Goal: Use online tool/utility: Utilize a website feature to perform a specific function

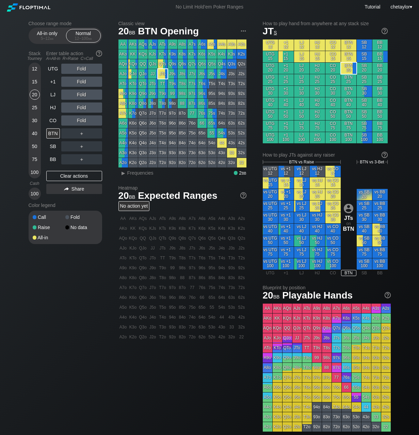
click at [41, 138] on div "Stack Tourney Enter table action A=All-in R=Raise C=Call [PHONE_NUMBER] [PHONE_…" at bounding box center [65, 124] width 73 height 152
click at [40, 147] on div "12 15 20 25 30 40 50 75 100" at bounding box center [35, 121] width 12 height 116
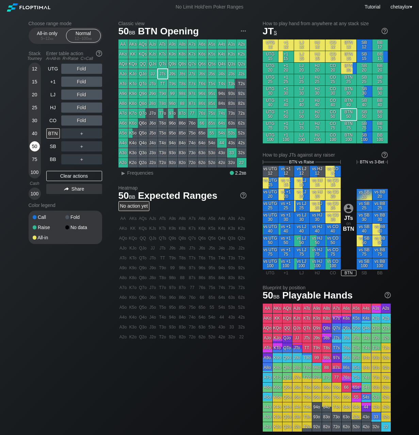
click at [31, 147] on div "50" at bounding box center [35, 146] width 10 height 10
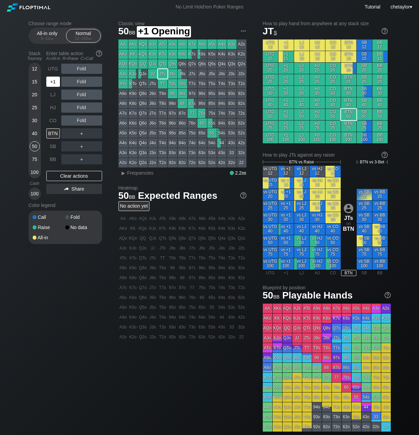
click at [50, 81] on div "+1" at bounding box center [53, 82] width 14 height 10
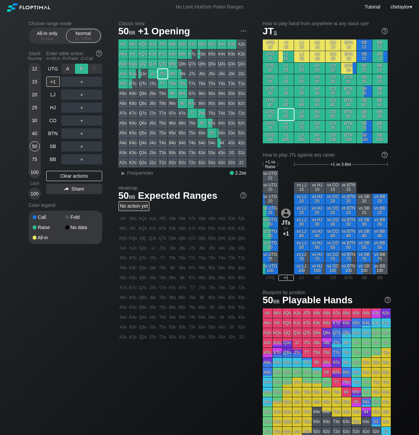
click at [85, 69] on div "R ✕" at bounding box center [81, 69] width 13 height 10
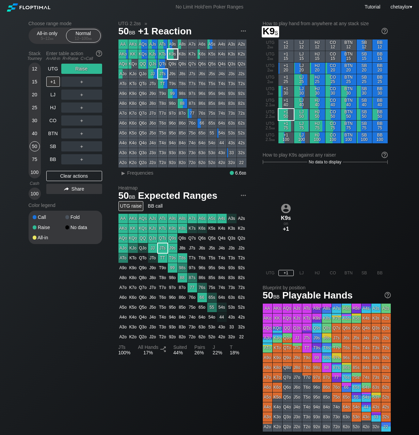
click at [173, 56] on div "K9s" at bounding box center [173, 54] width 10 height 10
click at [141, 171] on span "Frequencies" at bounding box center [140, 172] width 26 height 5
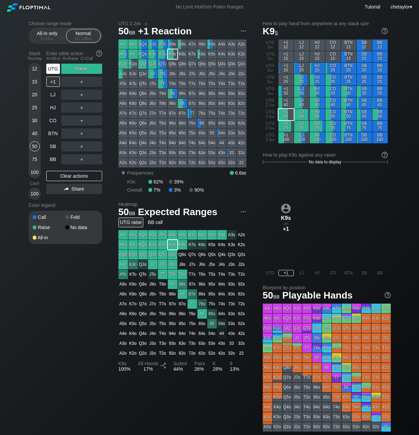
click at [53, 69] on div "UTG" at bounding box center [53, 69] width 14 height 10
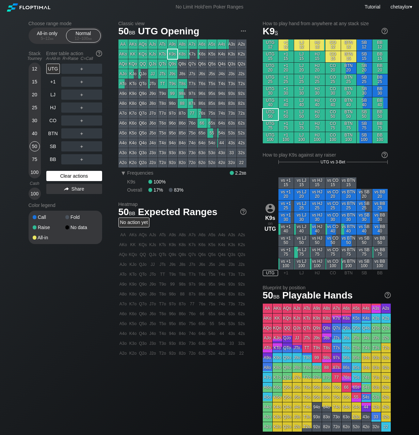
click at [65, 174] on div "Clear actions" at bounding box center [74, 176] width 56 height 10
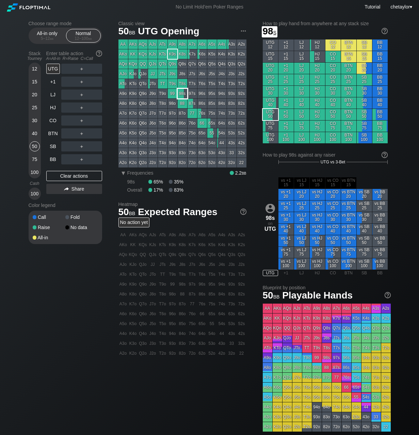
click at [182, 90] on div "98s" at bounding box center [182, 94] width 10 height 10
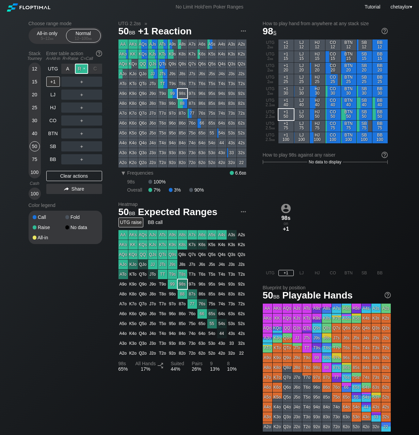
click at [81, 67] on div "R ✕" at bounding box center [81, 69] width 13 height 10
click at [69, 133] on div "A ✕" at bounding box center [67, 133] width 13 height 10
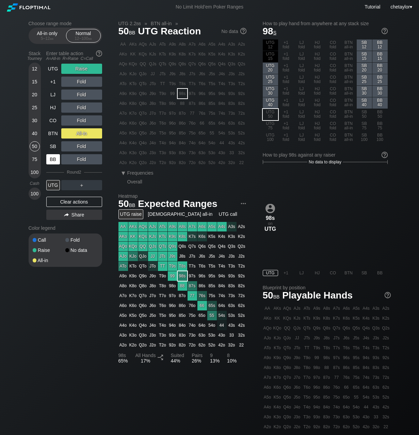
click at [54, 158] on div "BB" at bounding box center [53, 159] width 14 height 10
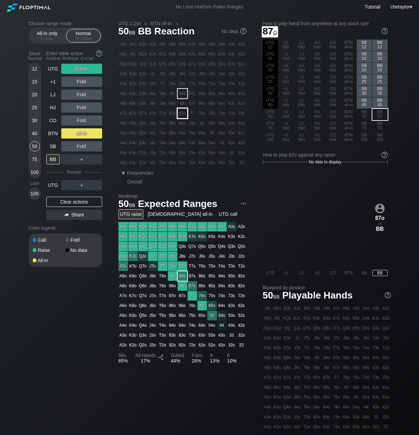
click at [179, 112] on div "87o" at bounding box center [182, 113] width 10 height 10
click at [67, 95] on div "Fold" at bounding box center [81, 94] width 41 height 10
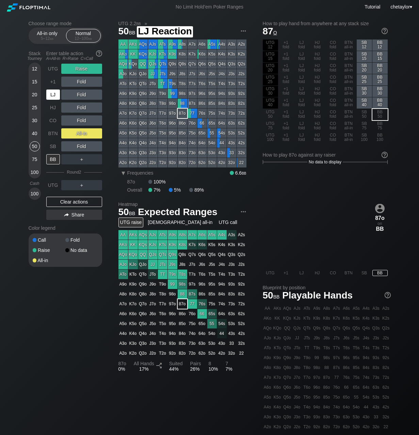
click at [53, 95] on div "LJ" at bounding box center [53, 94] width 14 height 10
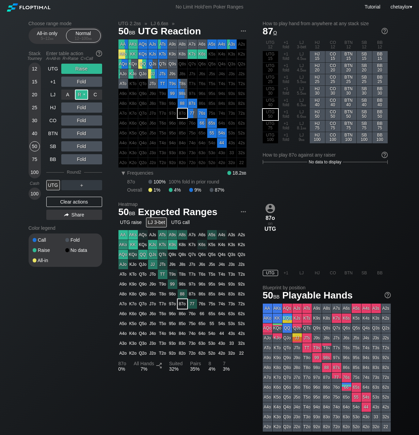
click at [83, 94] on div "R ✕" at bounding box center [81, 94] width 13 height 10
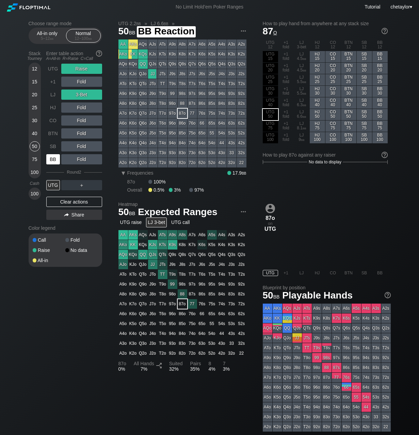
click at [58, 156] on div "BB" at bounding box center [53, 159] width 14 height 10
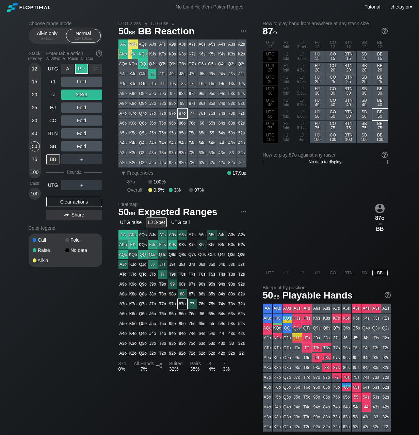
click at [84, 69] on div "R ✕" at bounding box center [81, 69] width 13 height 10
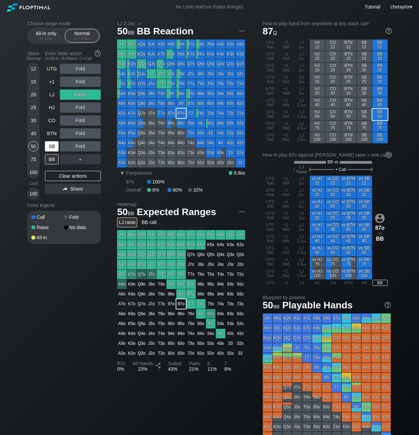
click at [53, 146] on div "SB" at bounding box center [52, 146] width 14 height 10
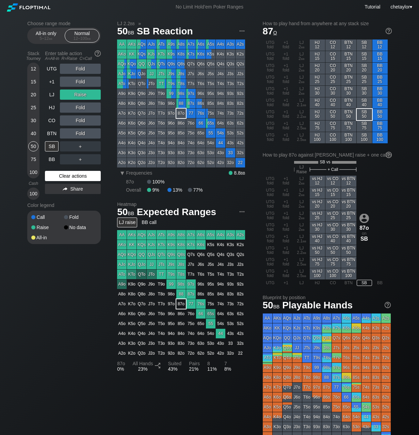
click at [65, 175] on div "Clear actions" at bounding box center [73, 176] width 56 height 10
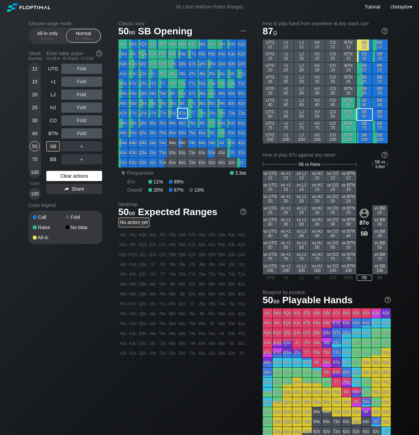
click at [65, 175] on div "Clear actions" at bounding box center [74, 176] width 56 height 10
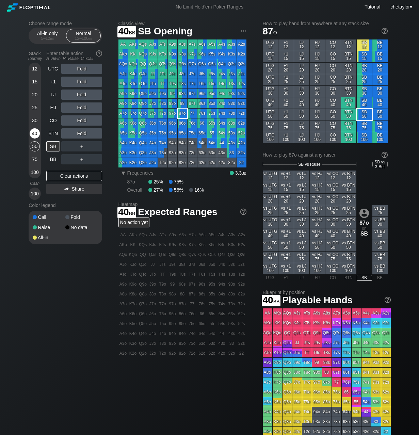
click at [30, 129] on div "40" at bounding box center [35, 134] width 10 height 13
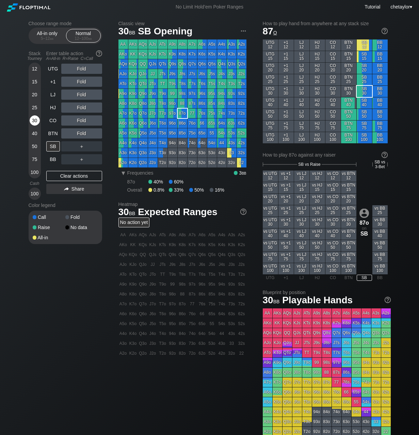
click at [37, 120] on div "30" at bounding box center [35, 120] width 10 height 10
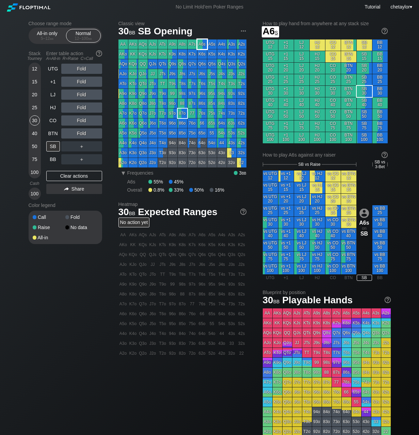
click at [203, 46] on div "A6s" at bounding box center [202, 44] width 10 height 10
click at [82, 107] on div "R ✕" at bounding box center [81, 107] width 13 height 10
